Goal: Transaction & Acquisition: Download file/media

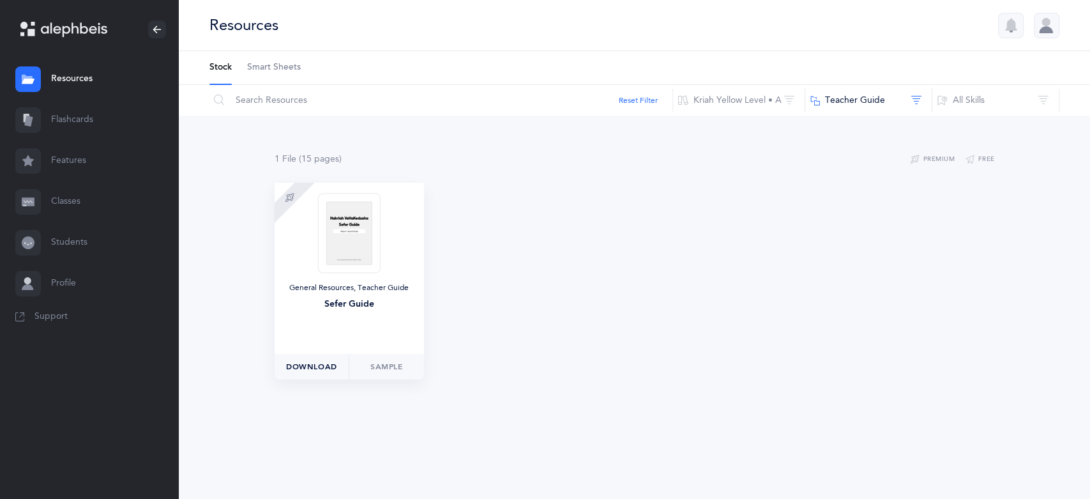
click at [314, 368] on span "Download" at bounding box center [311, 366] width 51 height 11
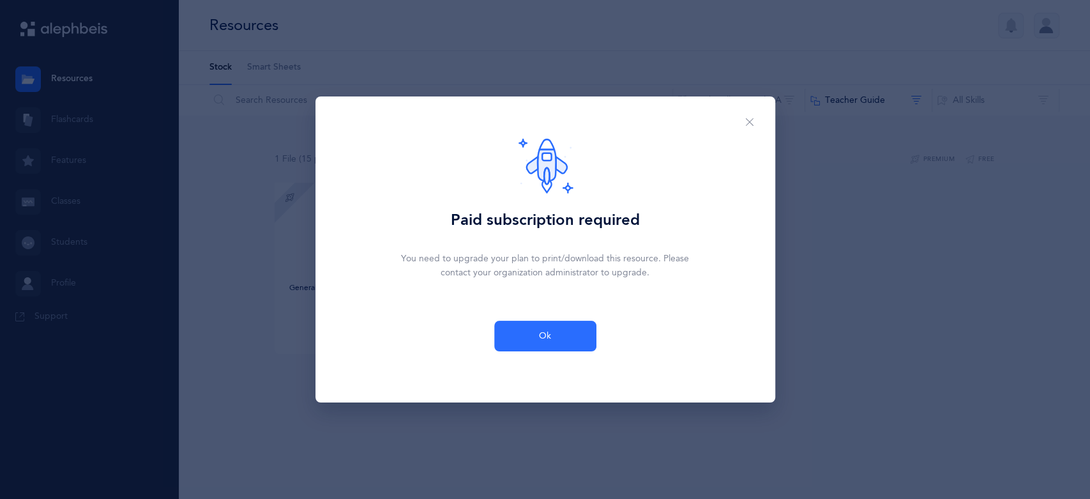
click at [526, 340] on button "Ok" at bounding box center [545, 336] width 102 height 31
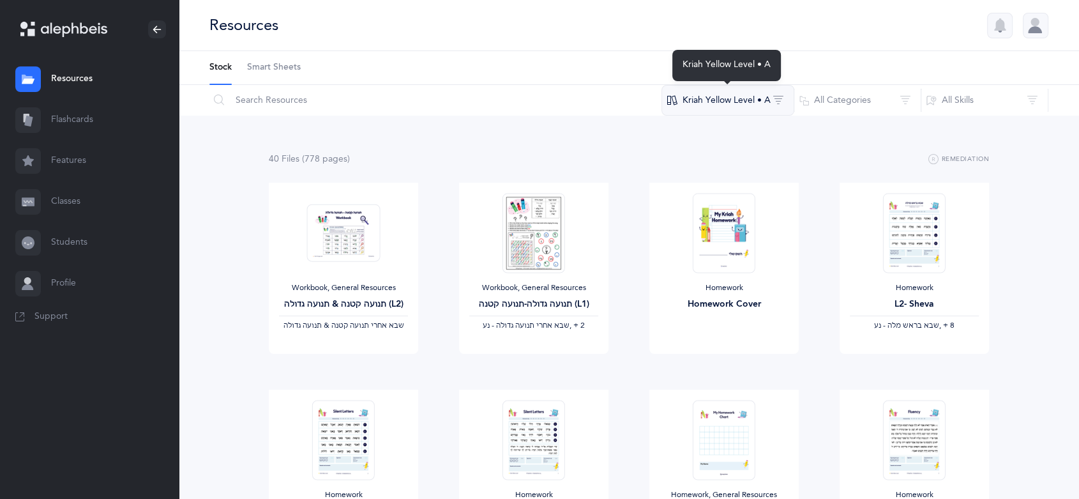
click at [766, 95] on button "Kriah Yellow Level • A" at bounding box center [728, 100] width 133 height 31
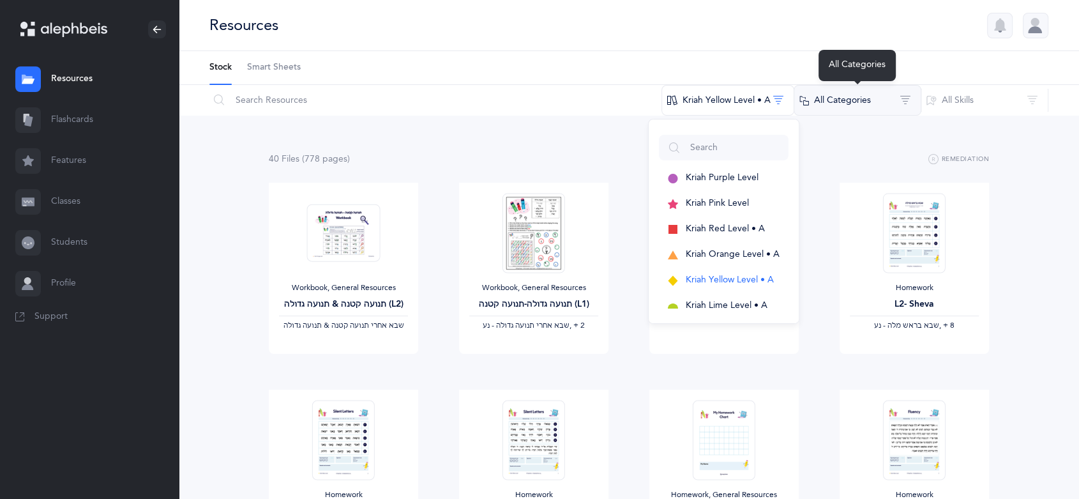
click at [818, 111] on button "All Categories" at bounding box center [858, 100] width 128 height 31
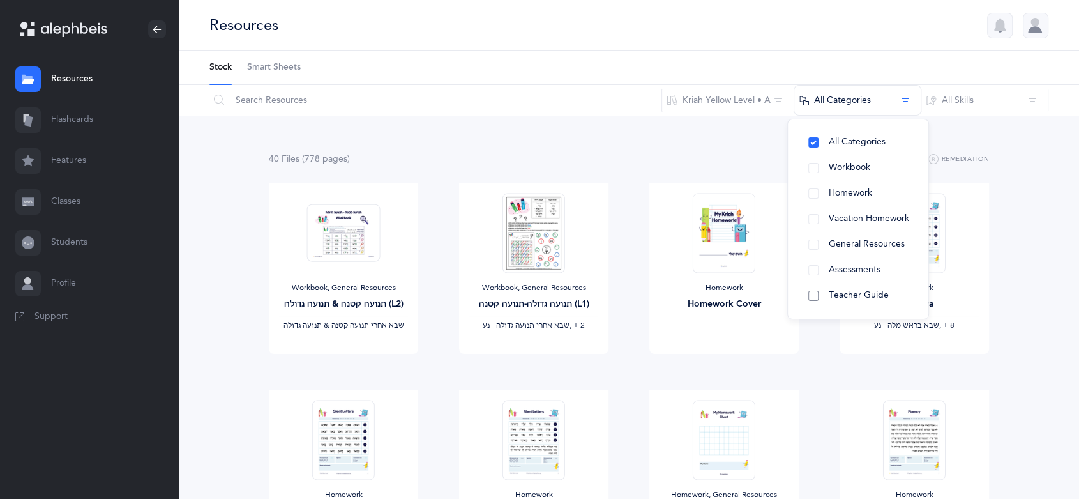
click at [846, 292] on span "Teacher Guide" at bounding box center [859, 295] width 60 height 10
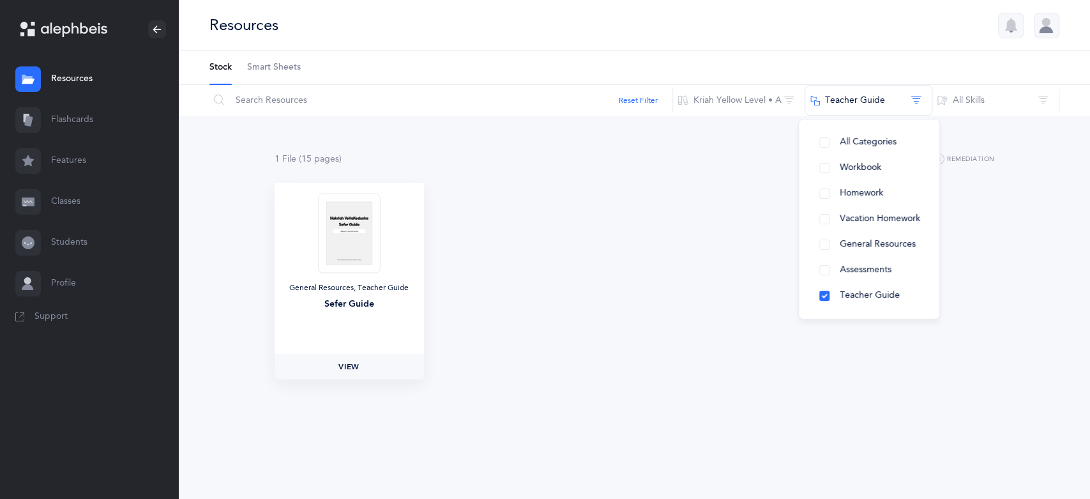
click at [368, 372] on link "View" at bounding box center [349, 367] width 149 height 26
